Goal: Task Accomplishment & Management: Manage account settings

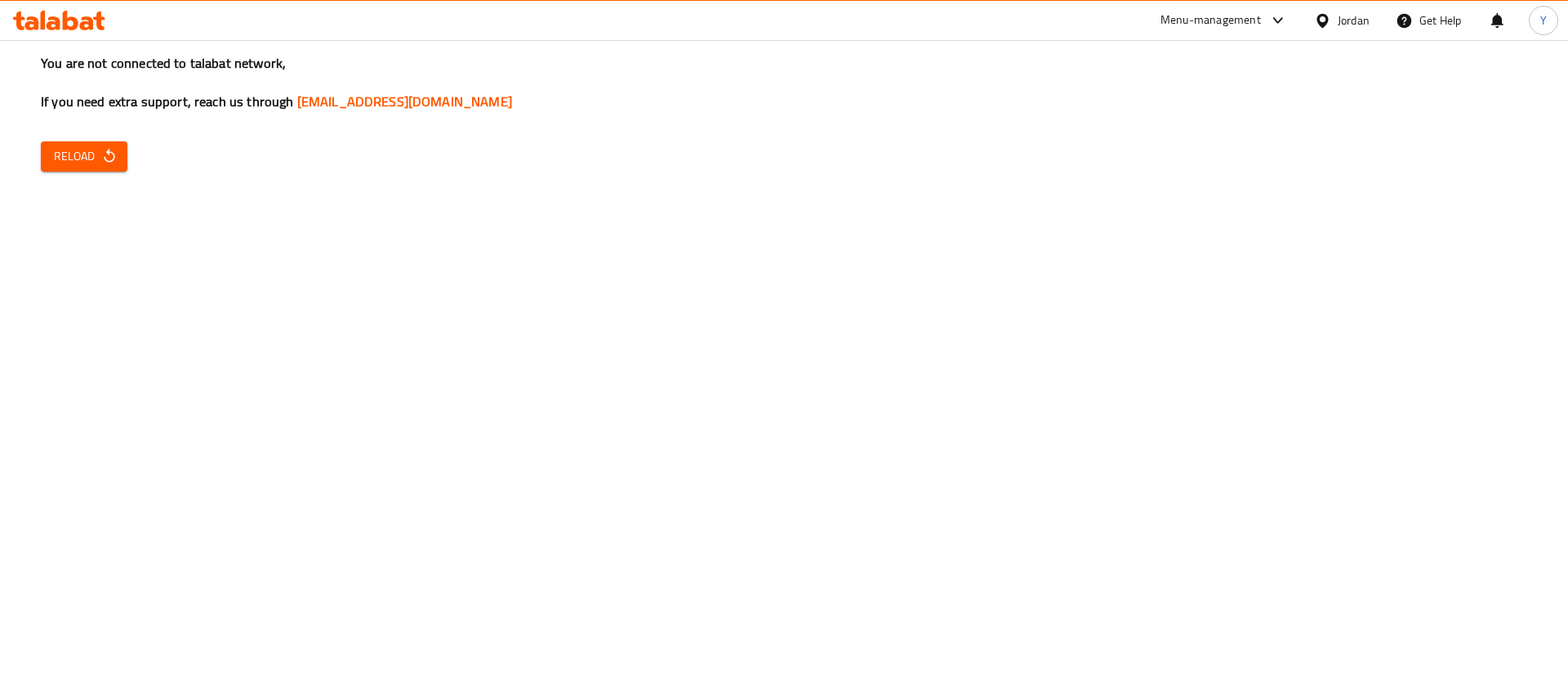
click at [93, 150] on span "Reload" at bounding box center [84, 156] width 60 height 20
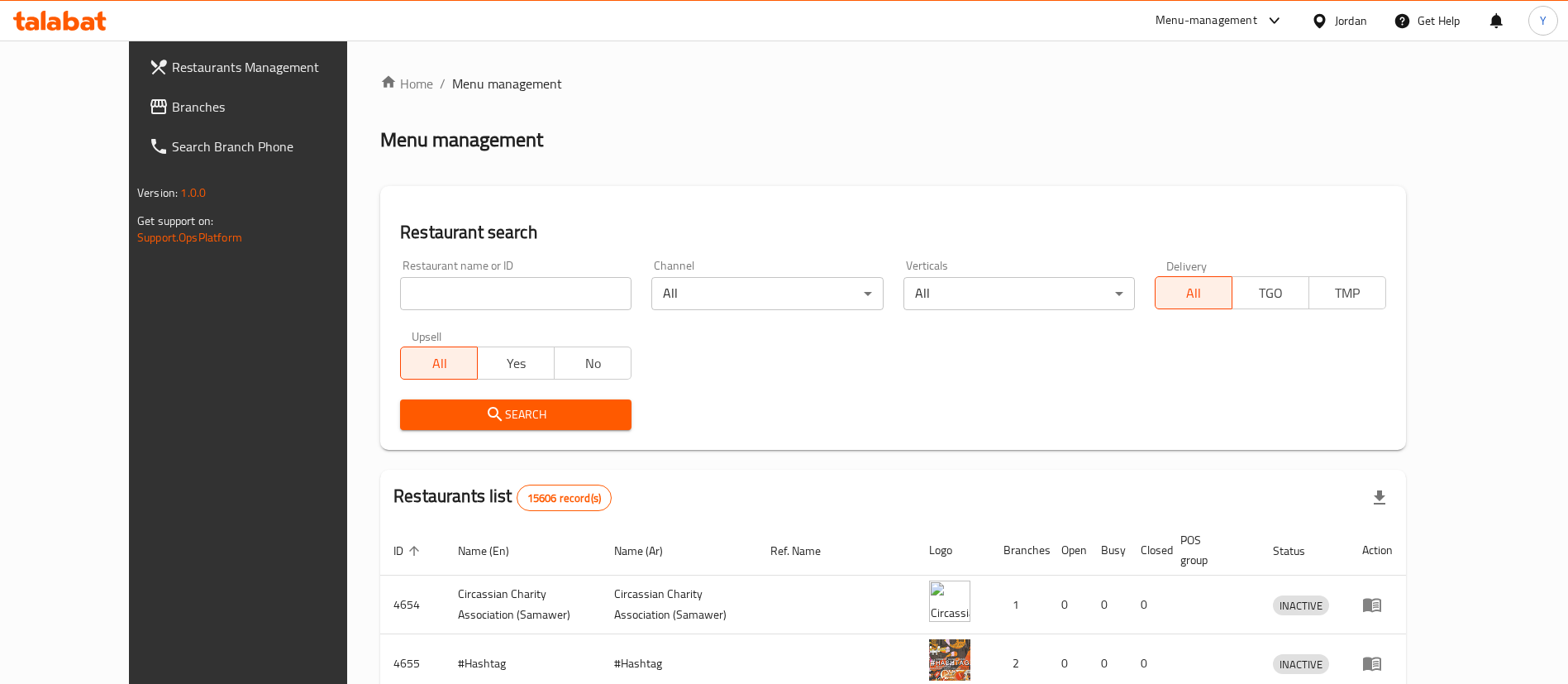
click at [172, 113] on span "Branches" at bounding box center [275, 107] width 206 height 20
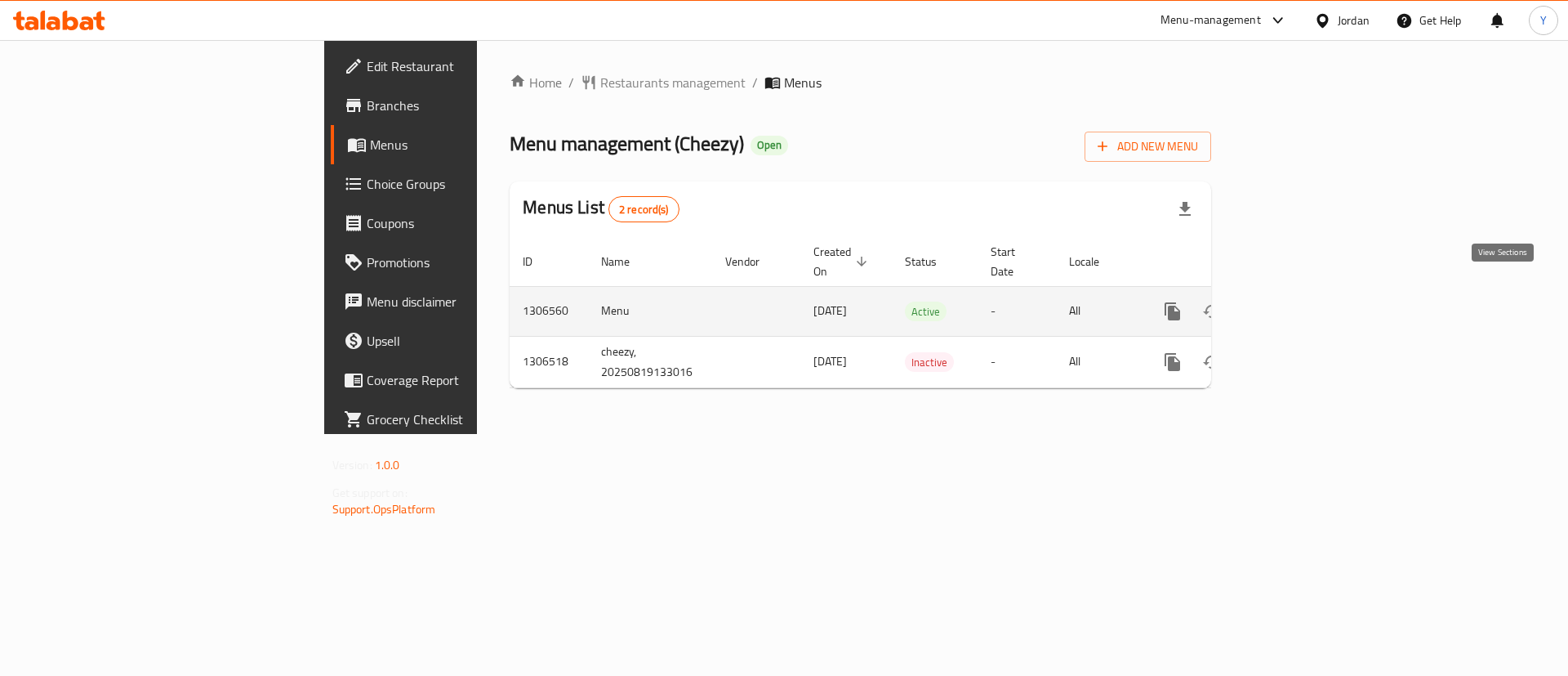
click at [1300, 302] on icon "enhanced table" at bounding box center [1290, 311] width 19 height 19
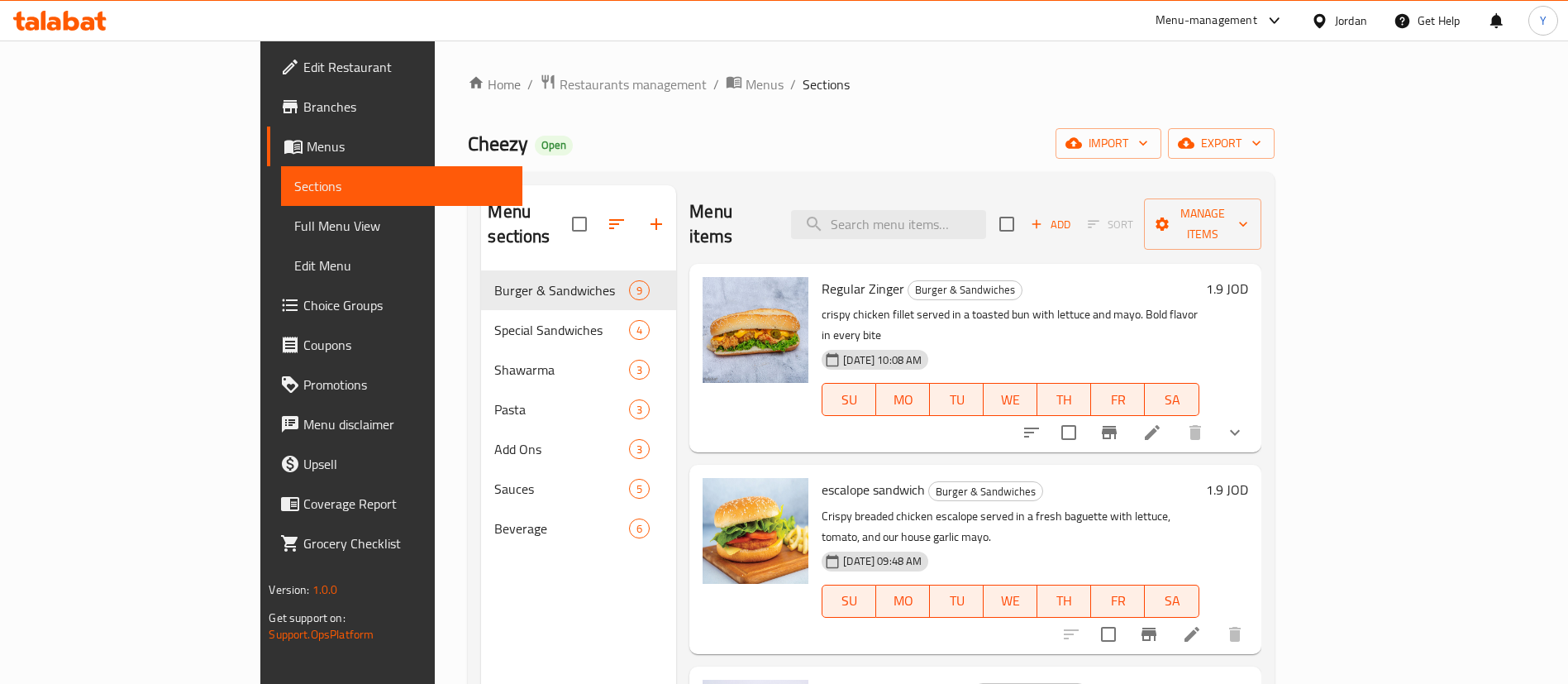
click at [1117, 426] on icon "Branch-specific-item" at bounding box center [1109, 432] width 15 height 13
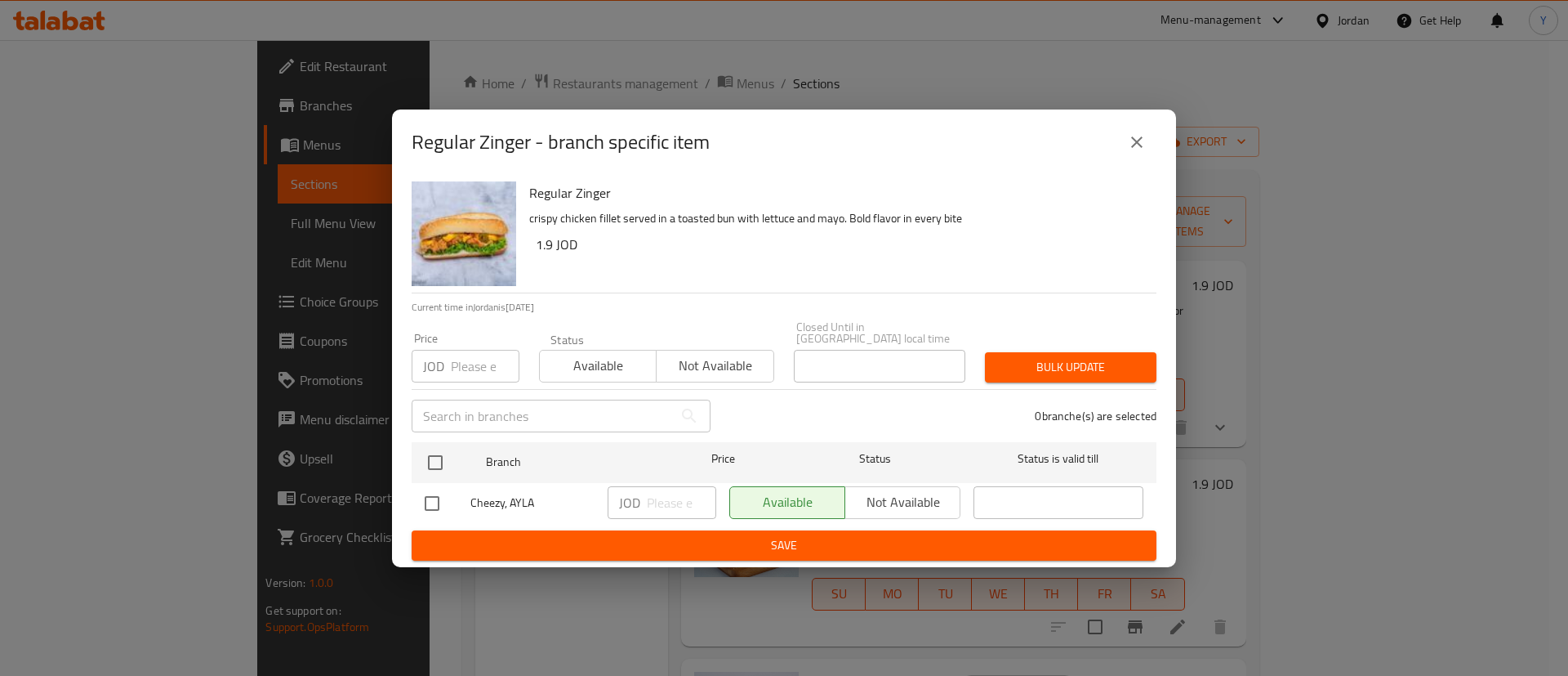
click at [419, 496] on input "checkbox" at bounding box center [432, 503] width 34 height 35
checkbox input "true"
click at [677, 495] on input "number" at bounding box center [681, 502] width 69 height 33
type input "2"
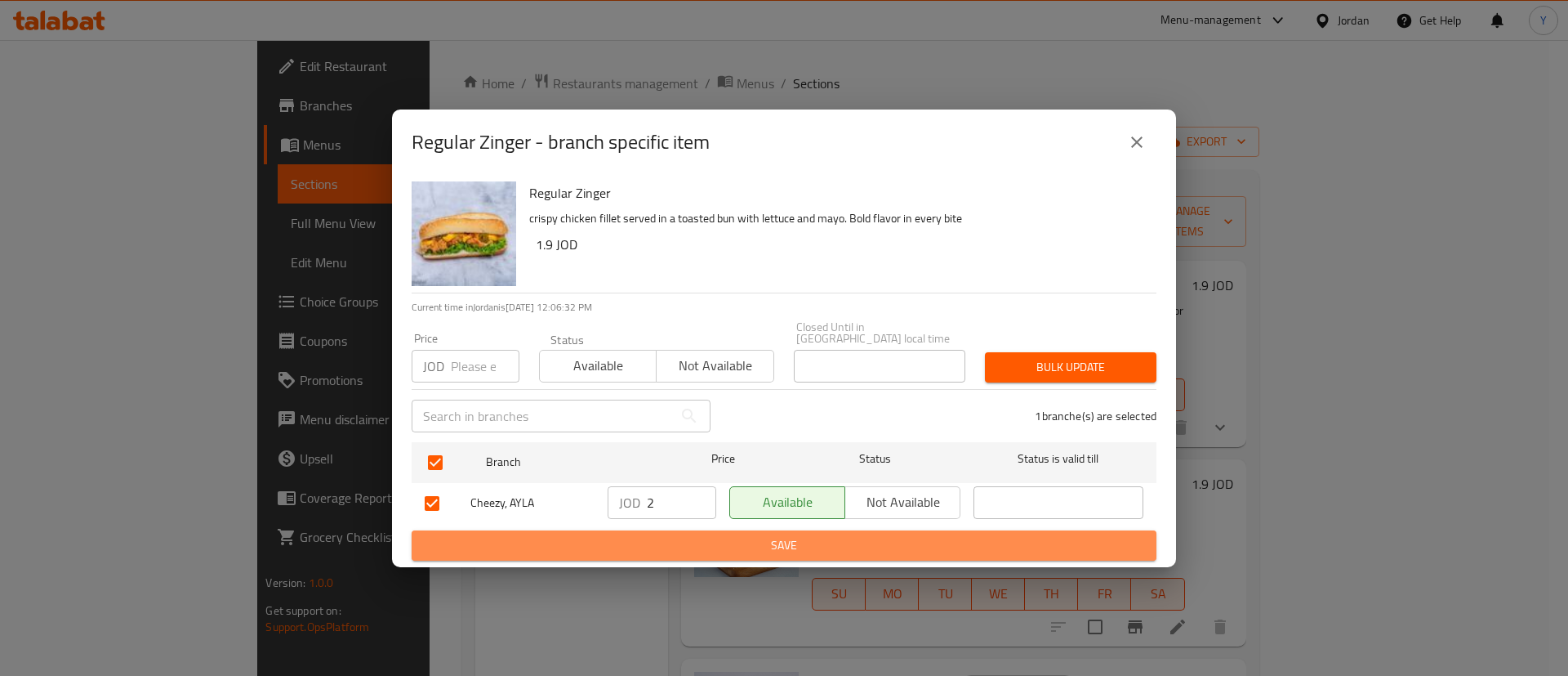
drag, startPoint x: 705, startPoint y: 528, endPoint x: 718, endPoint y: 528, distance: 13.0
click at [706, 535] on span "Save" at bounding box center [784, 545] width 719 height 20
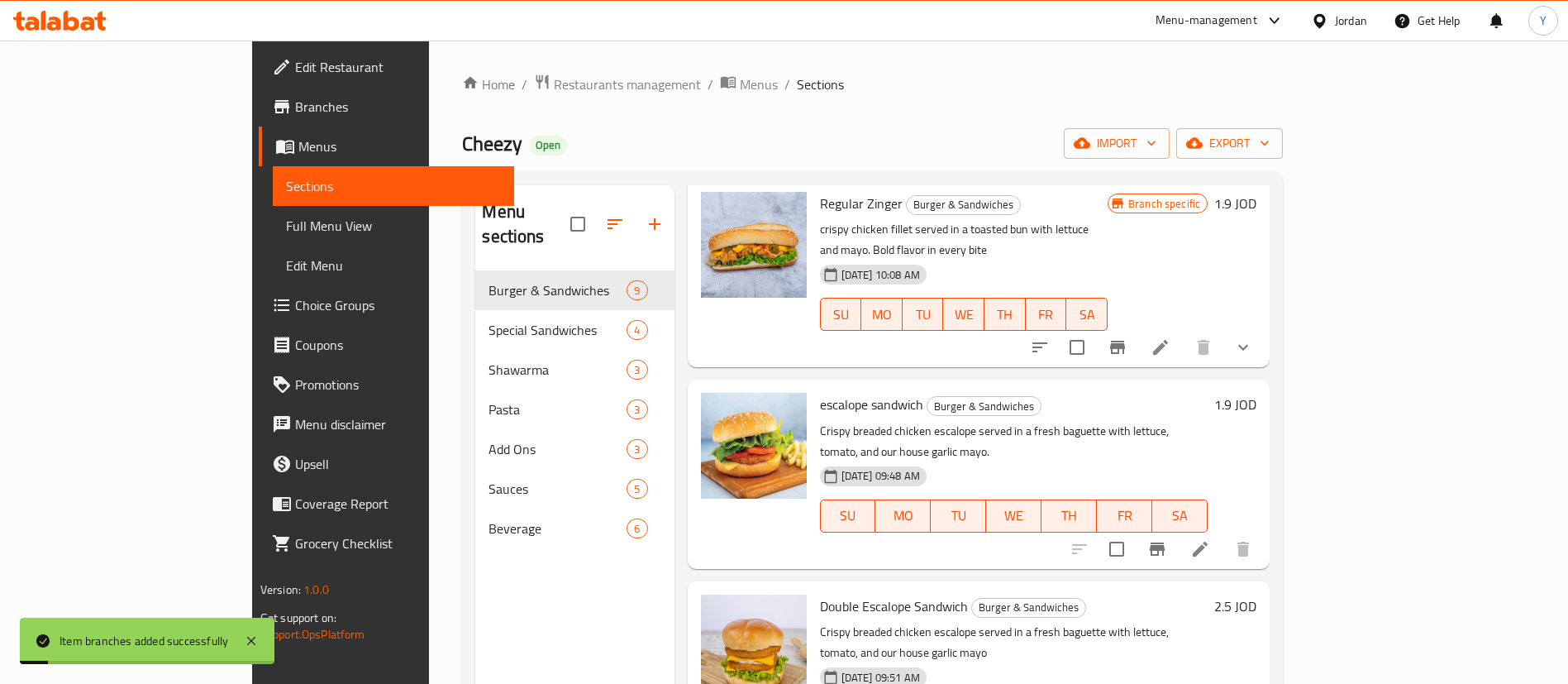
scroll to position [124, 0]
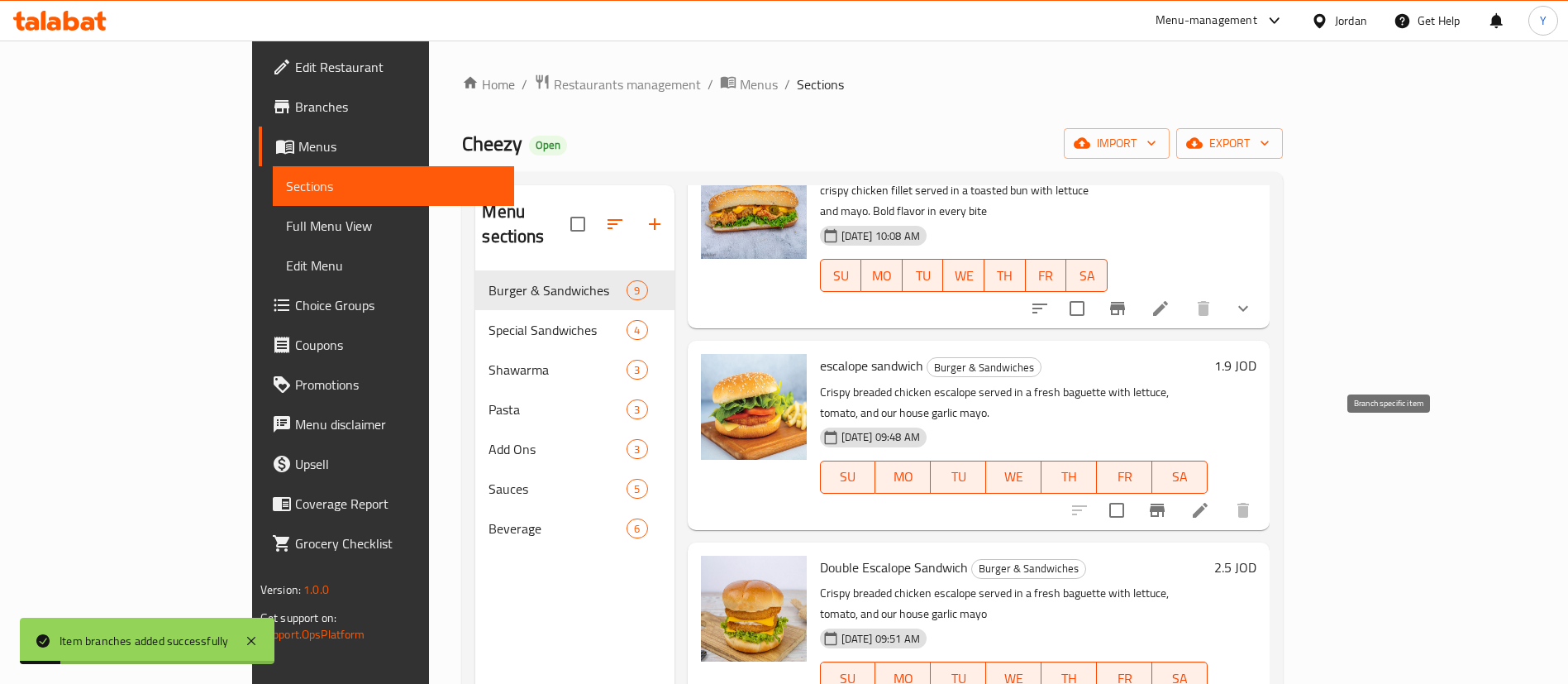
click at [1164, 503] on icon "Branch-specific-item" at bounding box center [1157, 509] width 15 height 13
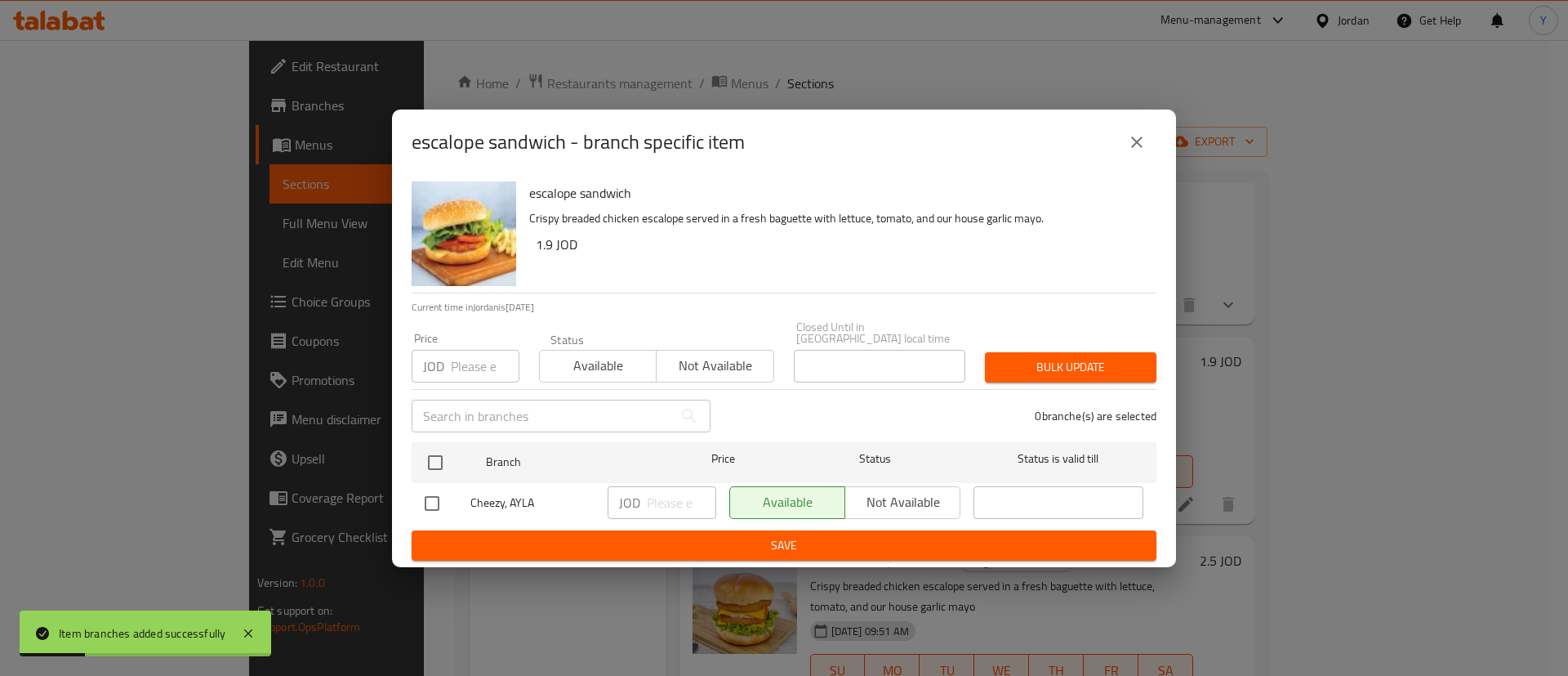
click at [451, 500] on div at bounding box center [447, 503] width 46 height 35
click at [425, 505] on input "checkbox" at bounding box center [432, 503] width 34 height 35
checkbox input "true"
click at [680, 498] on input "number" at bounding box center [681, 502] width 69 height 33
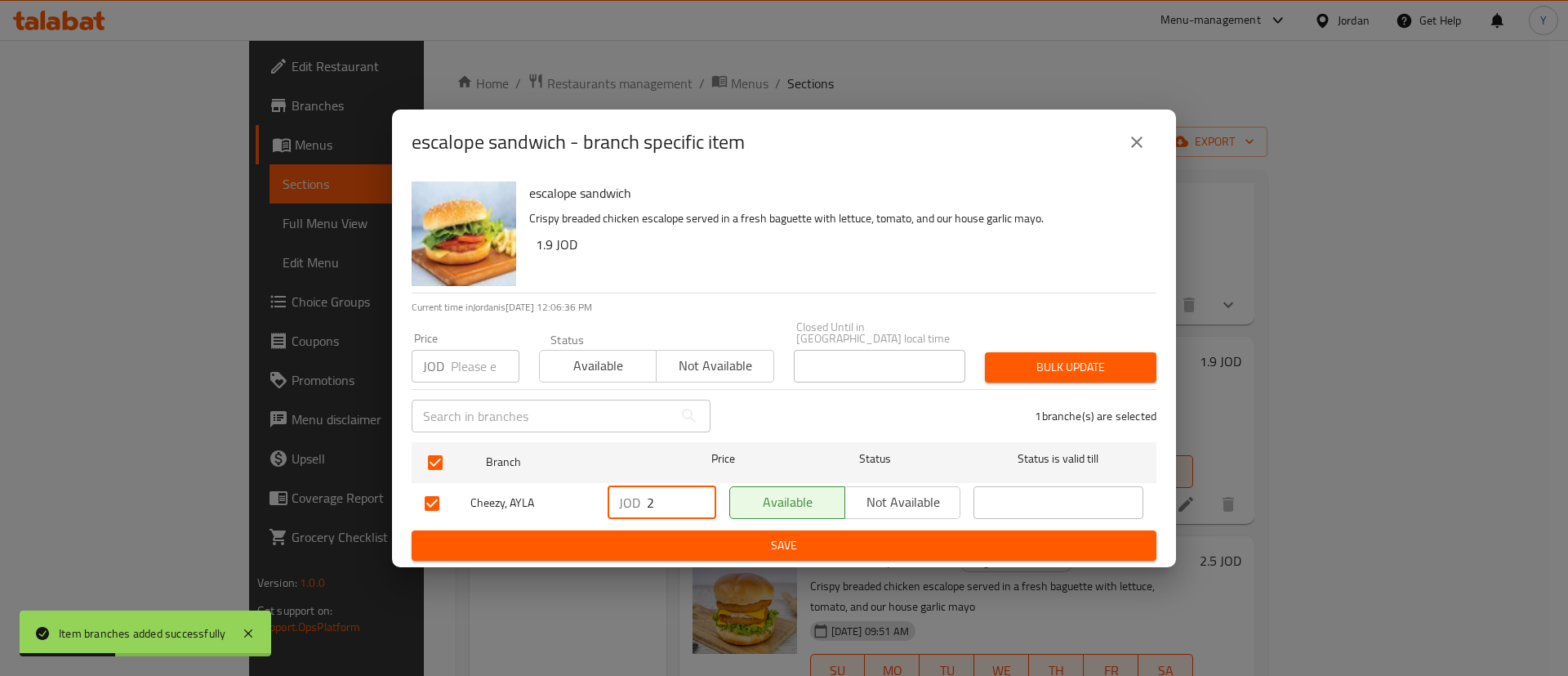
type input "2"
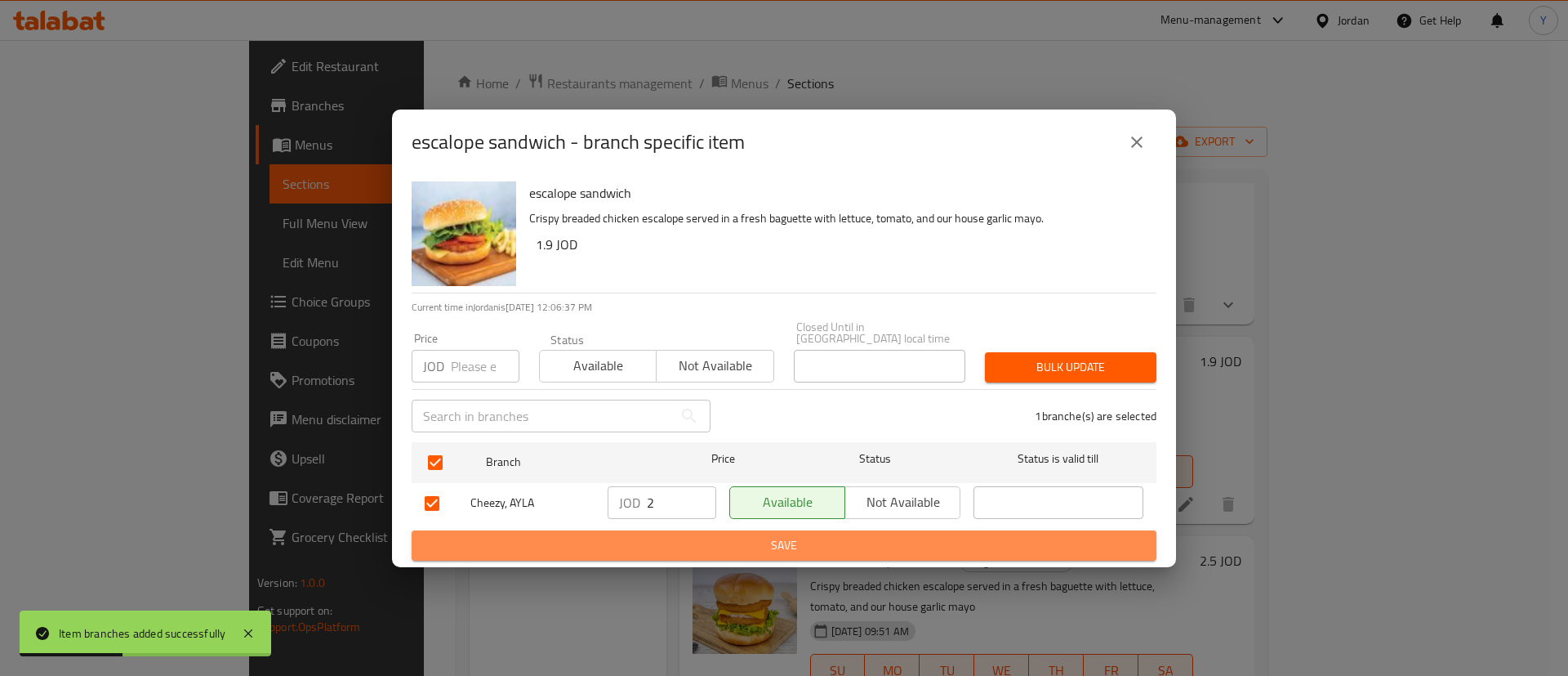
click at [681, 535] on span "Save" at bounding box center [784, 545] width 719 height 20
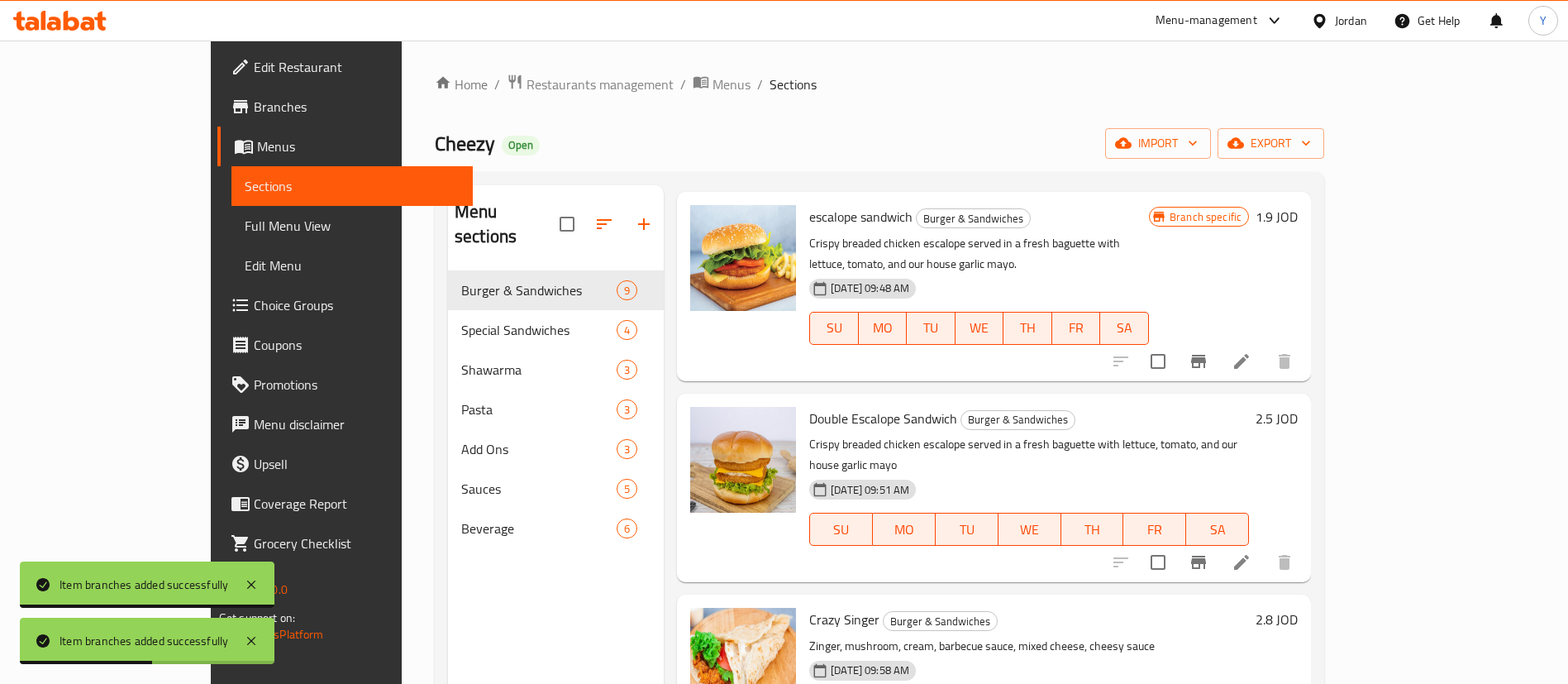
scroll to position [0, 0]
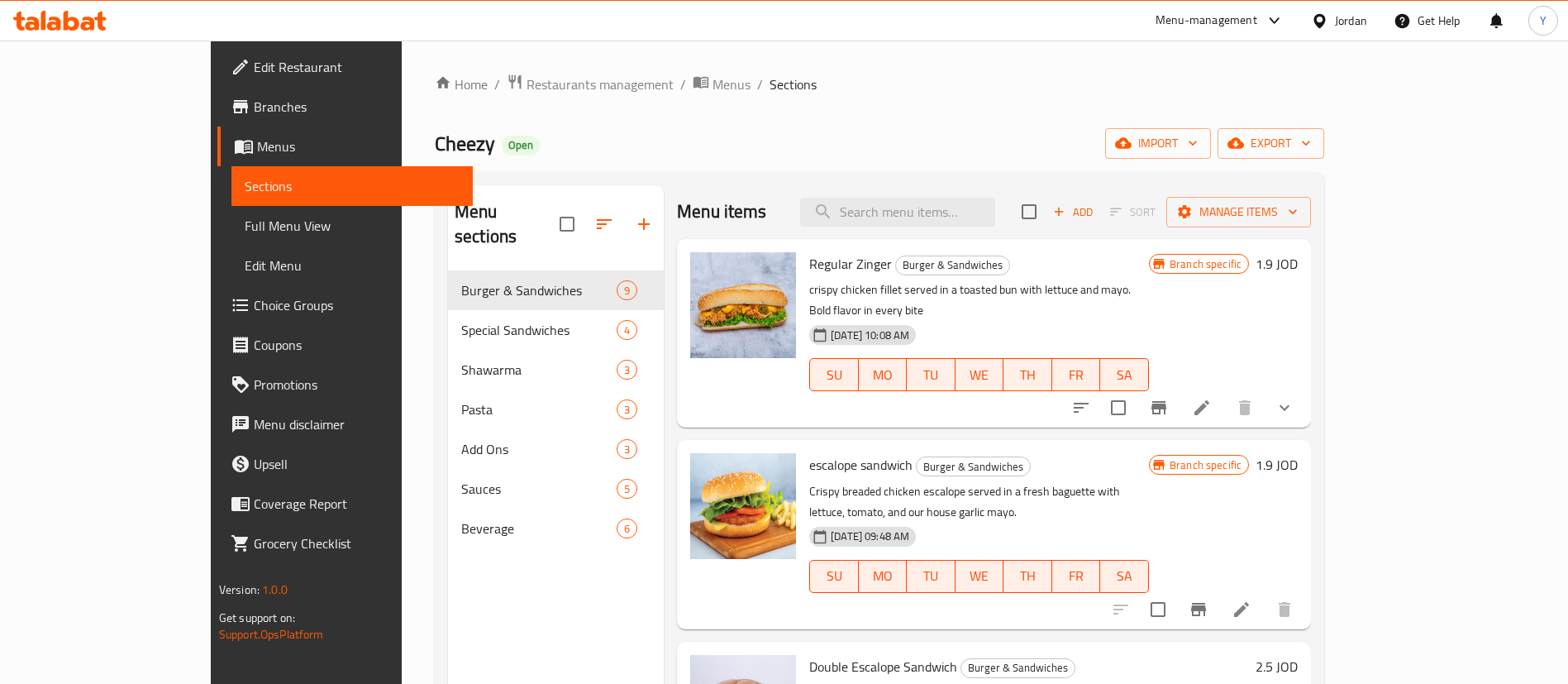
click at [55, 25] on icon at bounding box center [60, 21] width 93 height 20
